Goal: Task Accomplishment & Management: Use online tool/utility

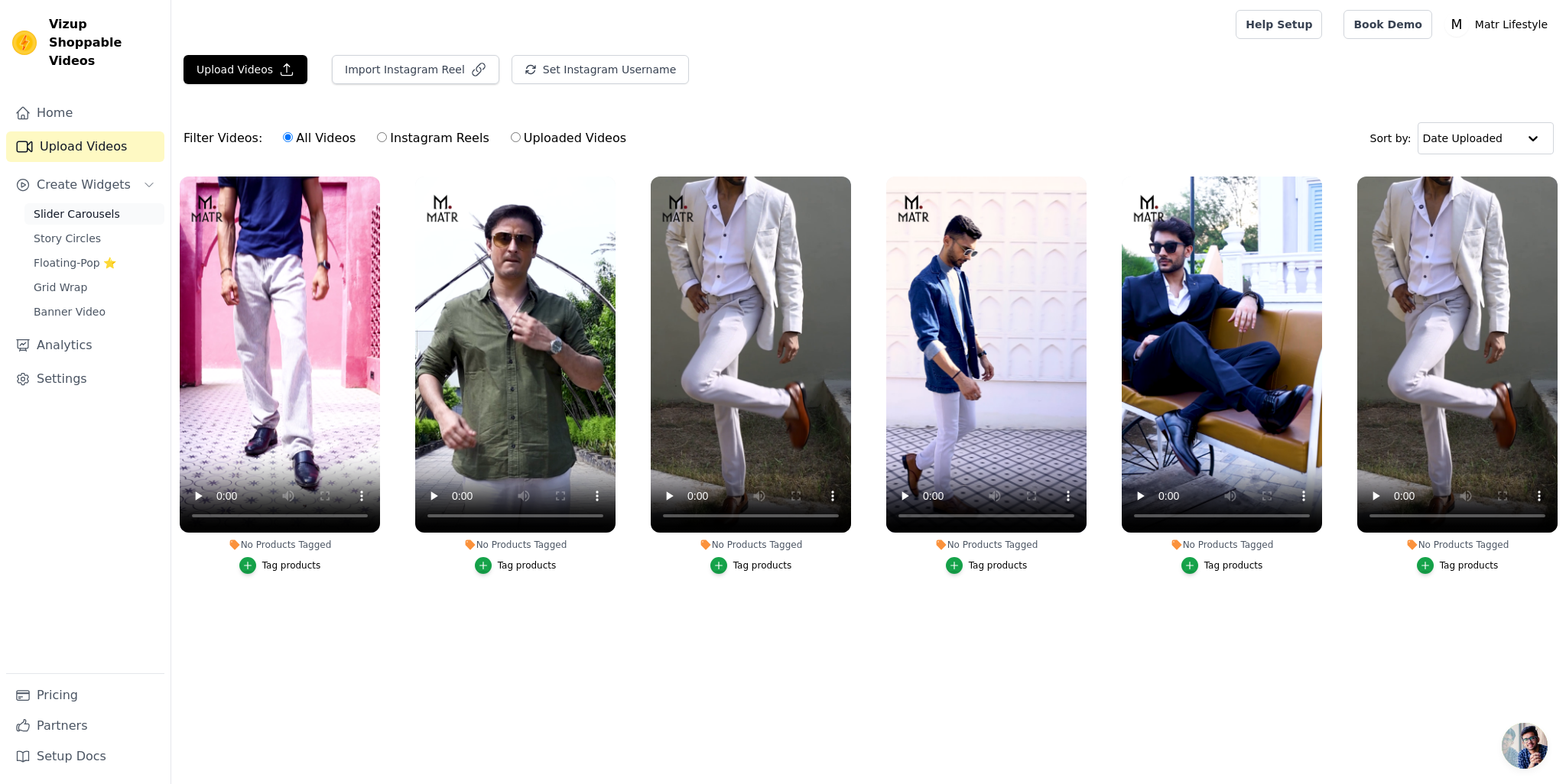
click at [70, 207] on span "Slider Carousels" at bounding box center [77, 214] width 86 height 15
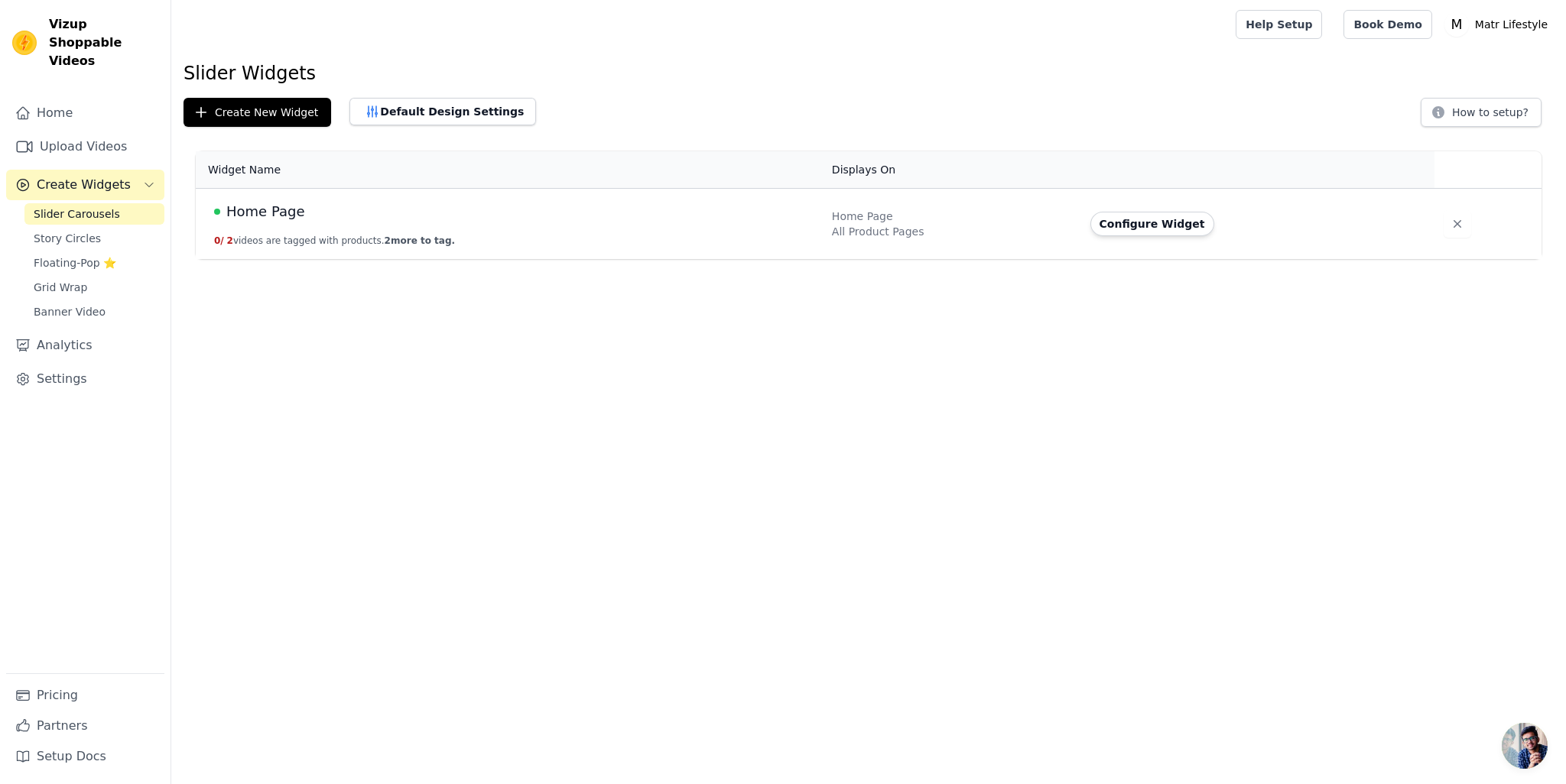
click at [271, 226] on td "Home Page 0 / 2 videos are tagged with products. 2 more to tag." at bounding box center [510, 225] width 627 height 71
click at [271, 215] on span "Home Page" at bounding box center [266, 212] width 78 height 21
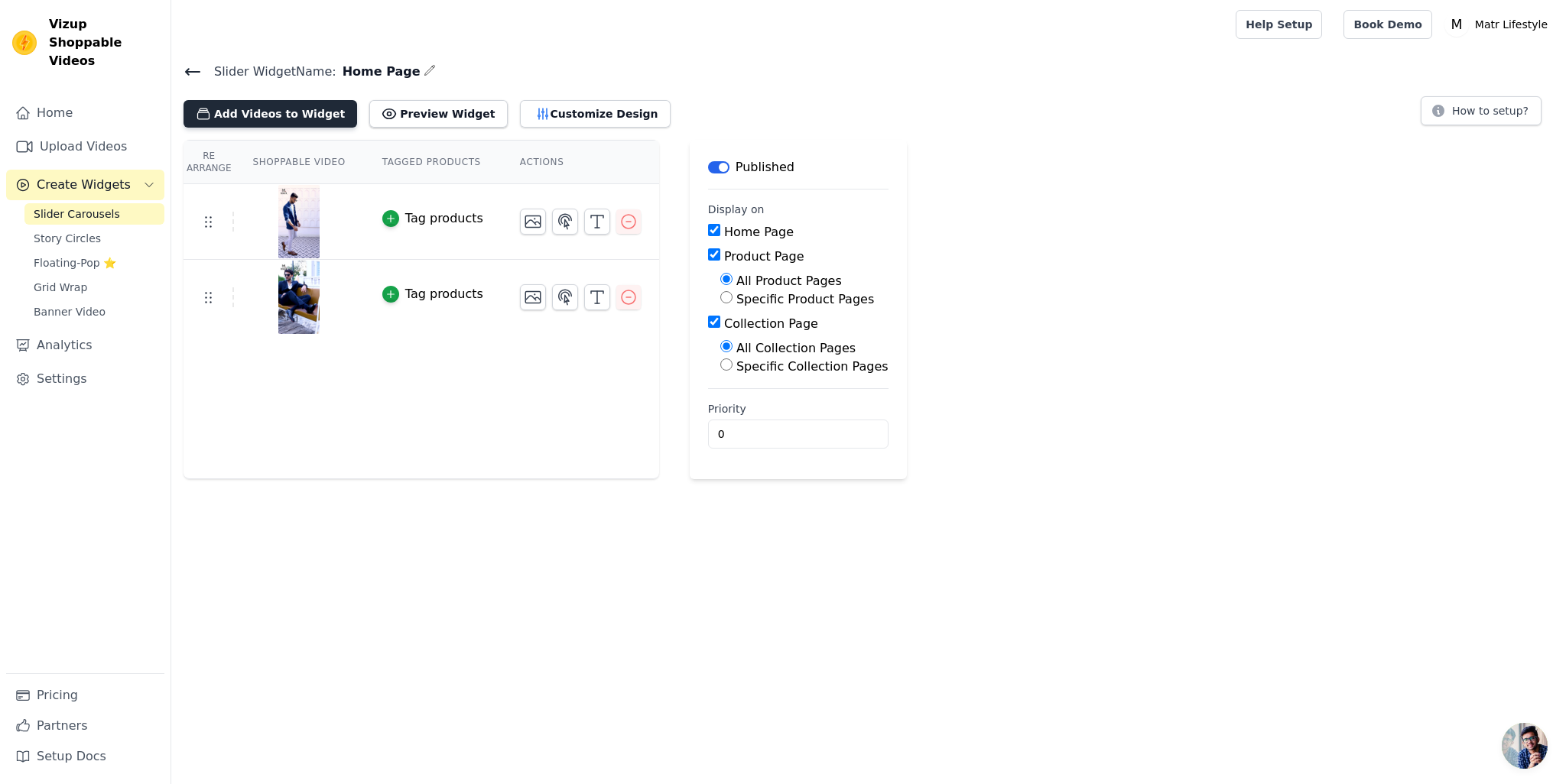
click at [267, 116] on button "Add Videos to Widget" at bounding box center [270, 113] width 174 height 28
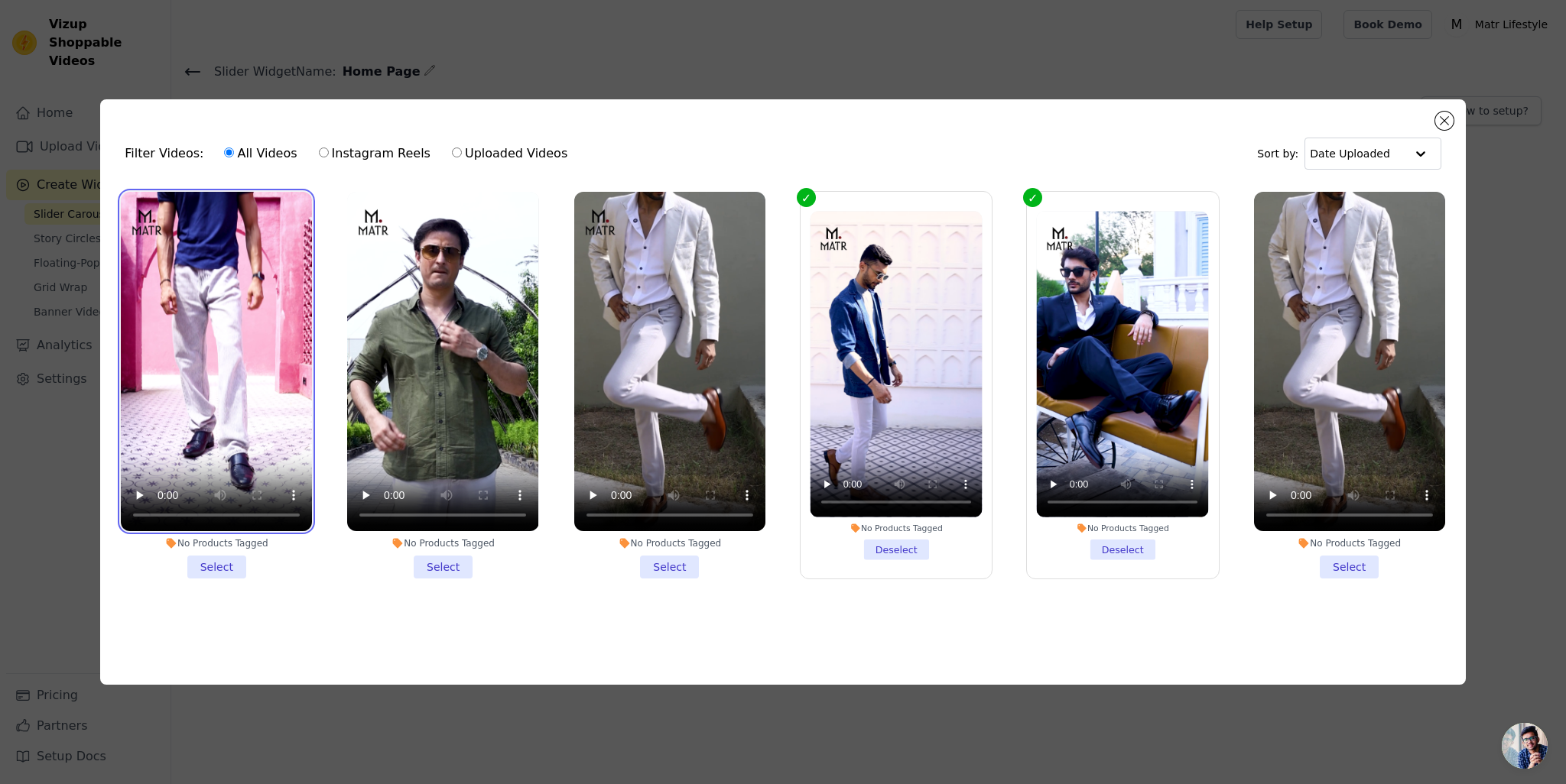
click at [214, 406] on video at bounding box center [217, 362] width 191 height 340
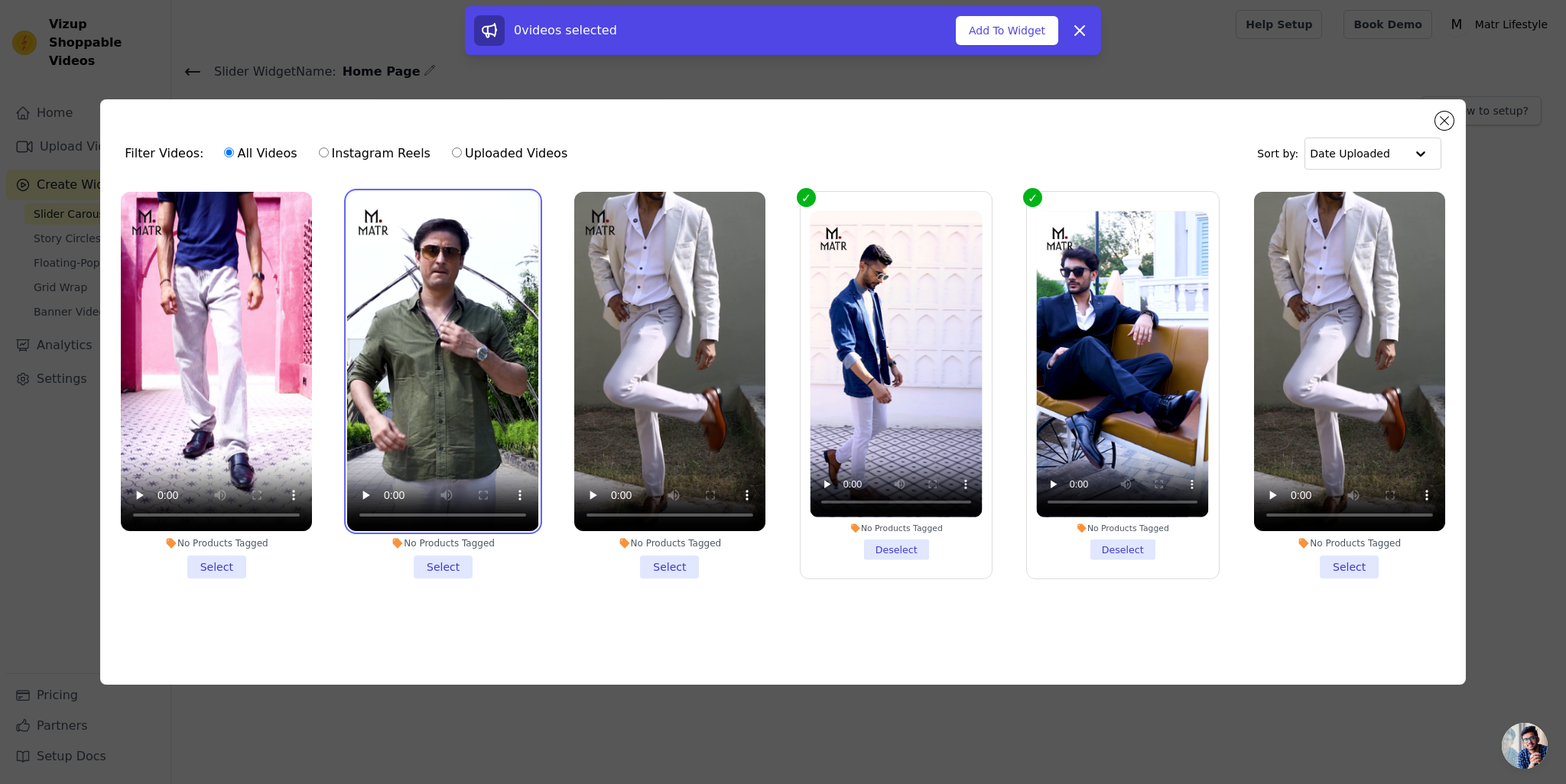
click at [434, 363] on video at bounding box center [443, 362] width 191 height 340
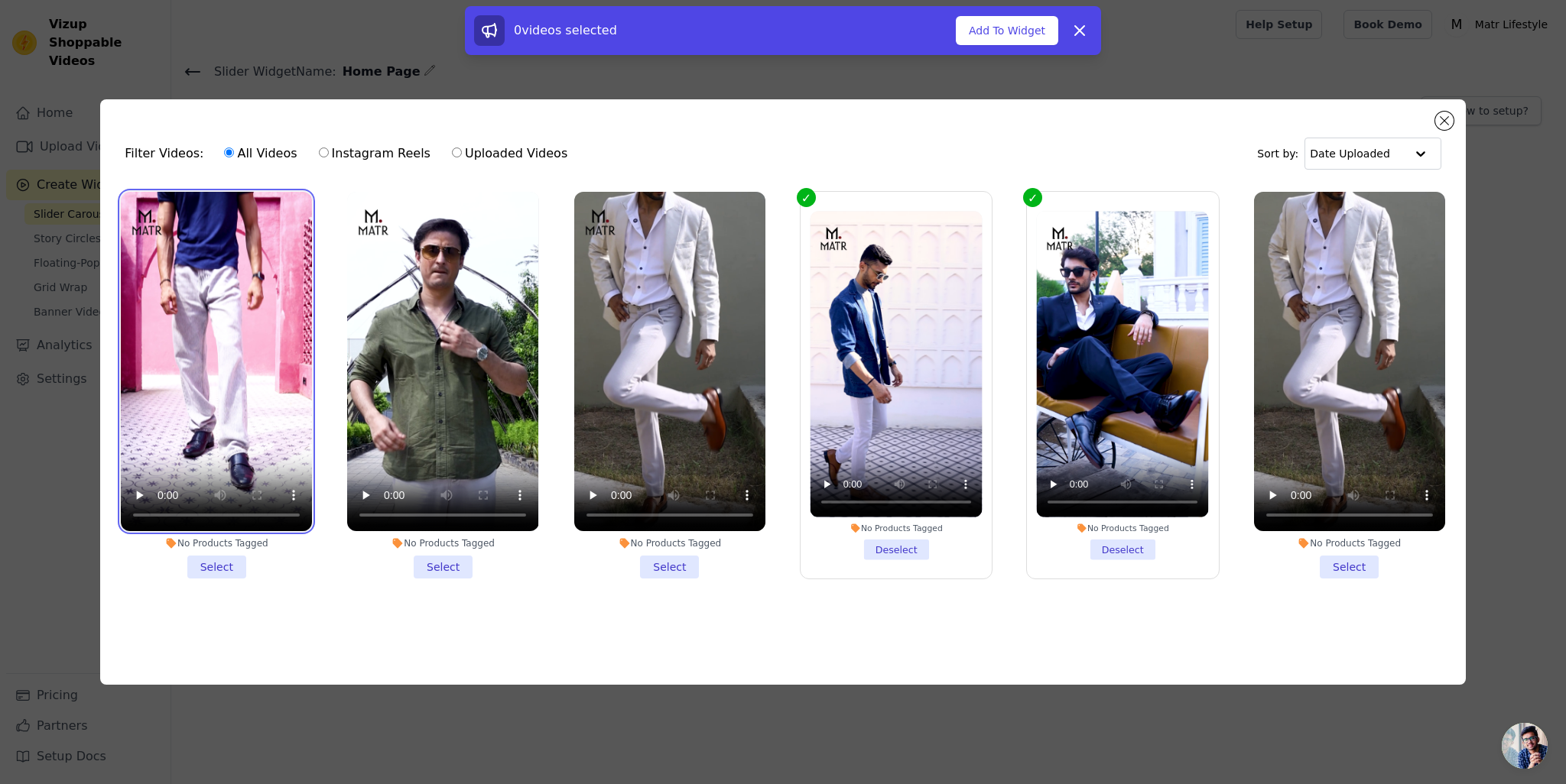
click at [245, 343] on video at bounding box center [217, 362] width 191 height 340
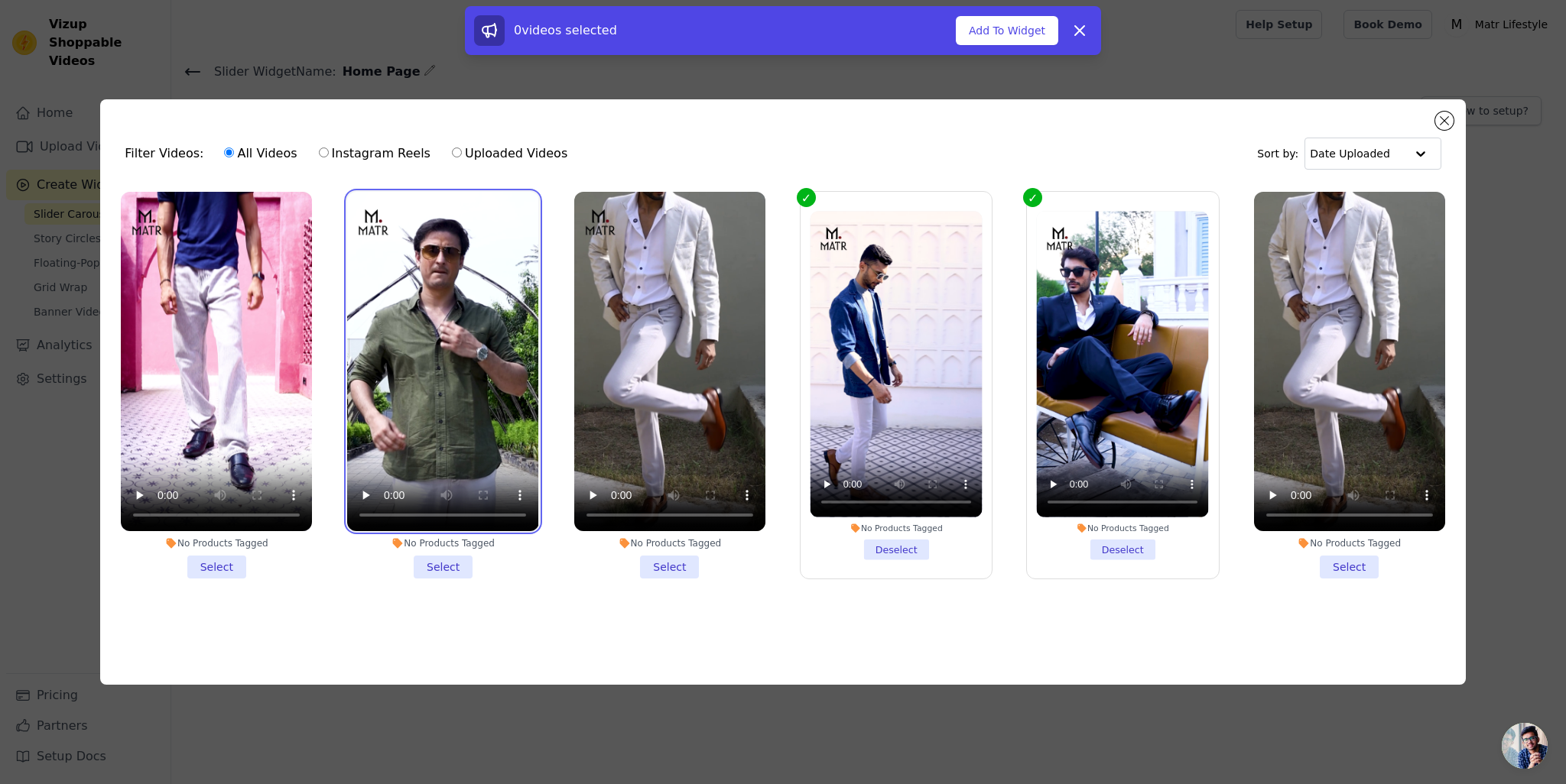
click at [446, 337] on video at bounding box center [443, 362] width 191 height 340
click at [229, 565] on li "No Products Tagged Select" at bounding box center [217, 385] width 191 height 388
click at [0, 0] on input "No Products Tagged Select" at bounding box center [0, 0] width 0 height 0
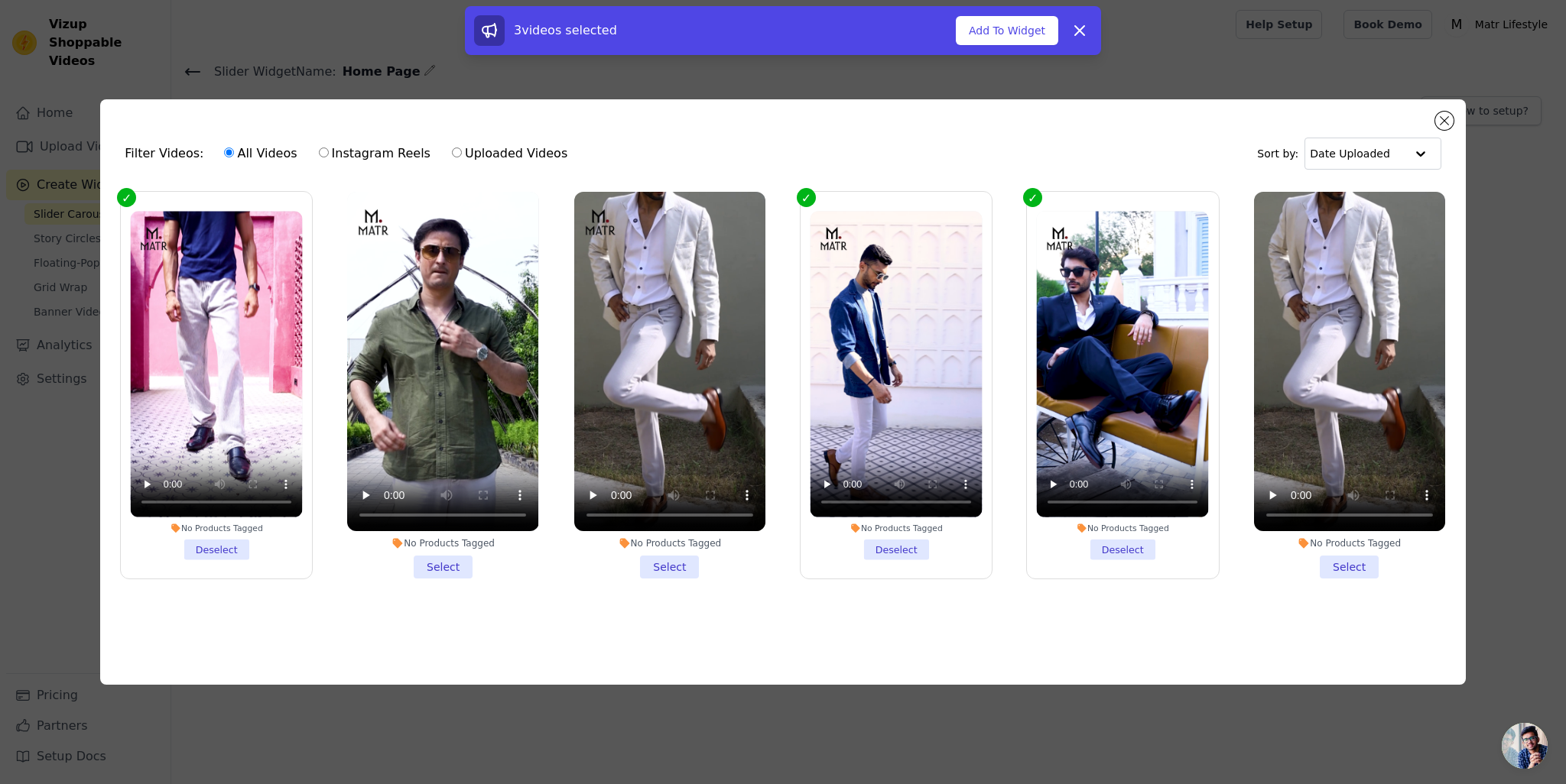
click at [447, 562] on li "No Products Tagged Select" at bounding box center [443, 385] width 191 height 388
click at [0, 0] on input "No Products Tagged Select" at bounding box center [0, 0] width 0 height 0
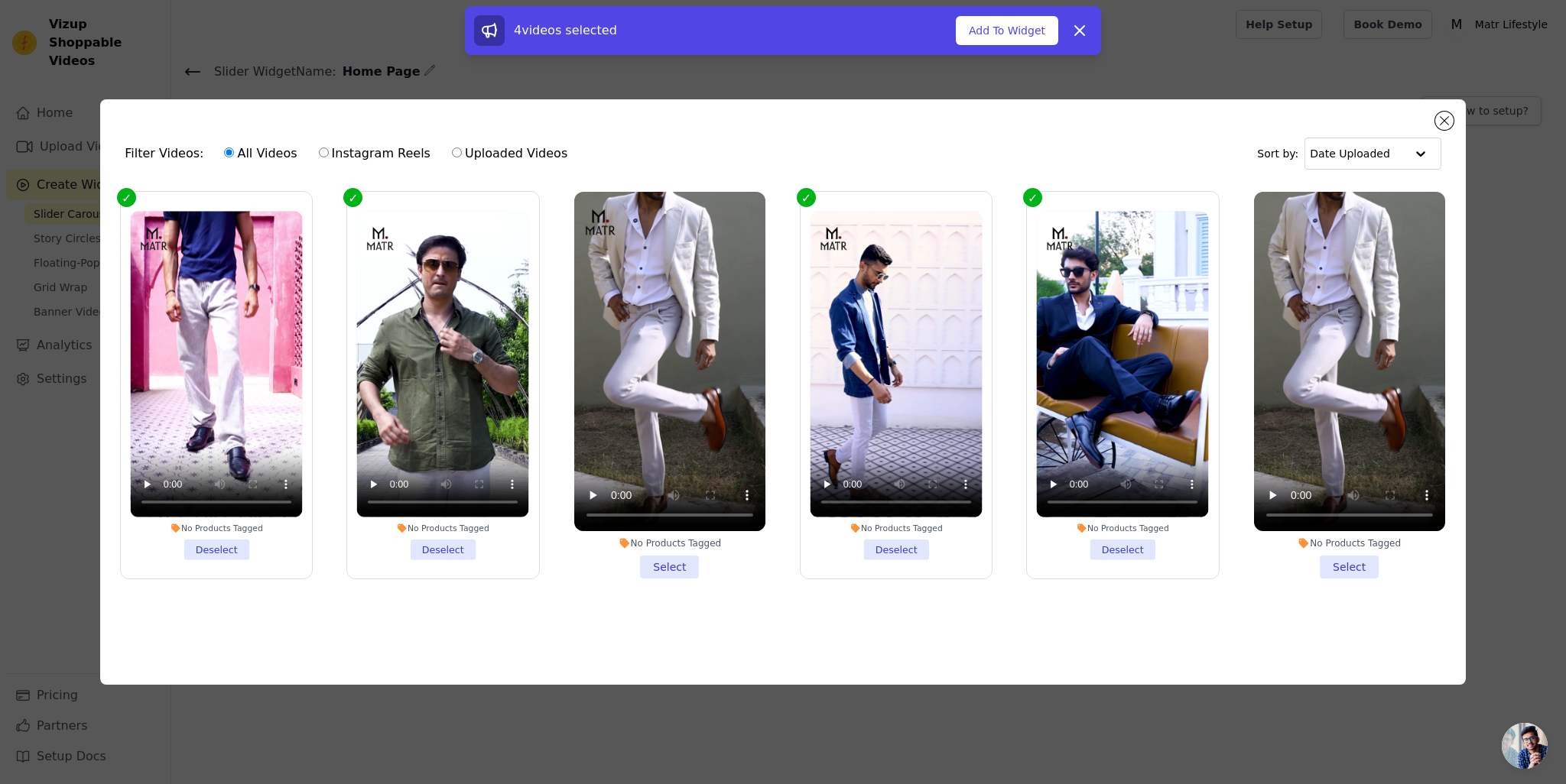
click at [676, 567] on li "No Products Tagged Select" at bounding box center [669, 385] width 191 height 388
click at [0, 0] on input "No Products Tagged Select" at bounding box center [0, 0] width 0 height 0
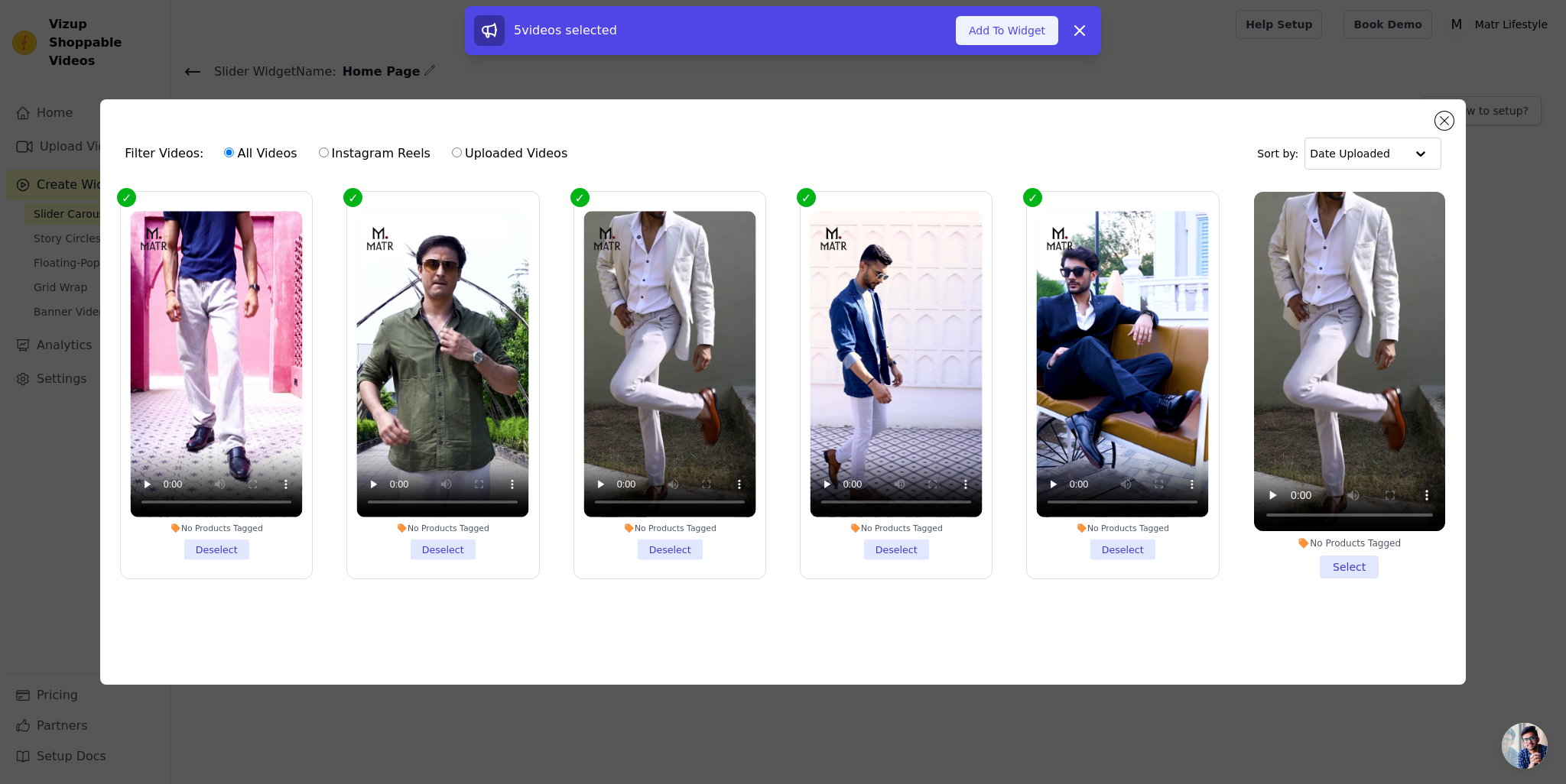
click at [1000, 21] on button "Add To Widget" at bounding box center [1006, 30] width 102 height 29
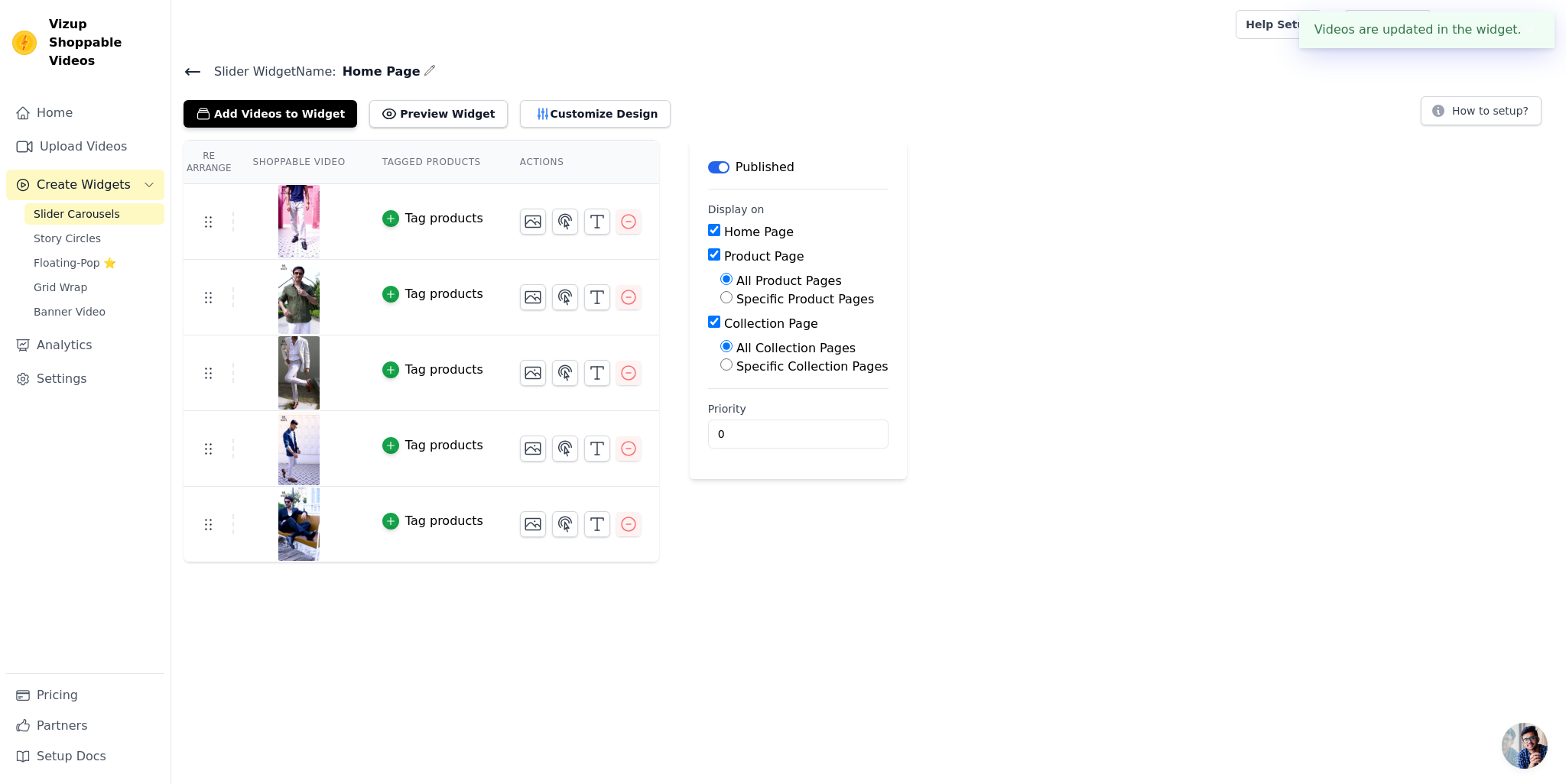
click at [463, 562] on html "Videos are updated in the widget. ✖ Vizup Shoppable Videos Home Upload Videos C…" at bounding box center [783, 281] width 1566 height 562
